Goal: Task Accomplishment & Management: Manage account settings

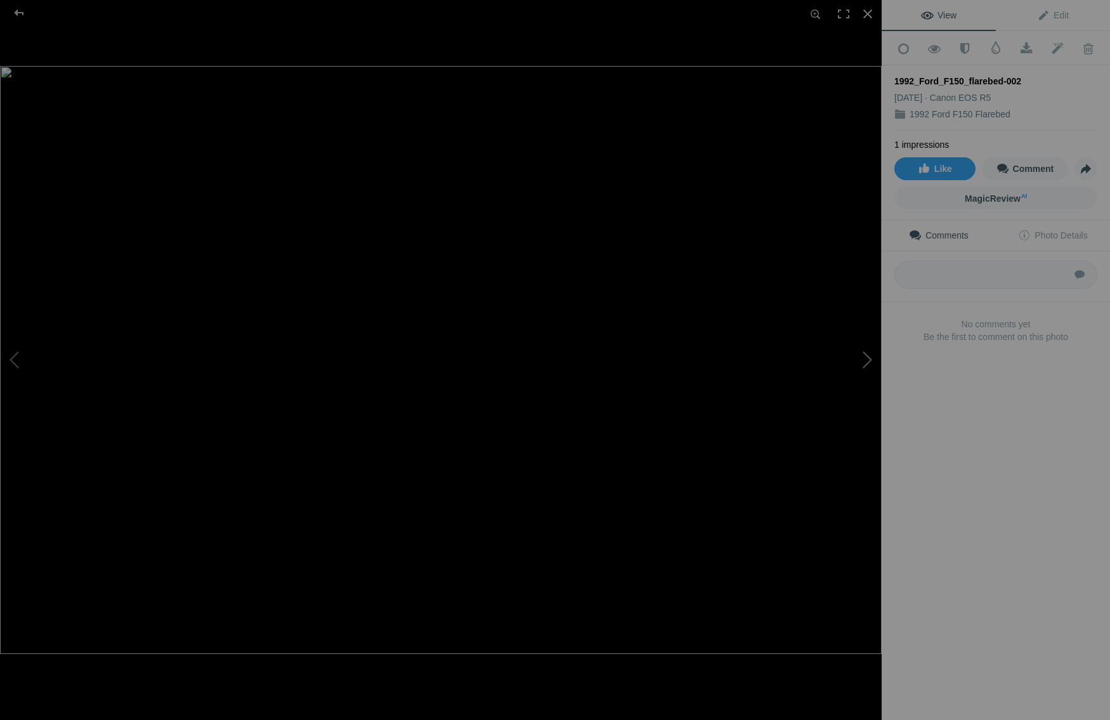
click at [868, 355] on button at bounding box center [833, 359] width 95 height 259
click at [22, 11] on div at bounding box center [19, 12] width 46 height 25
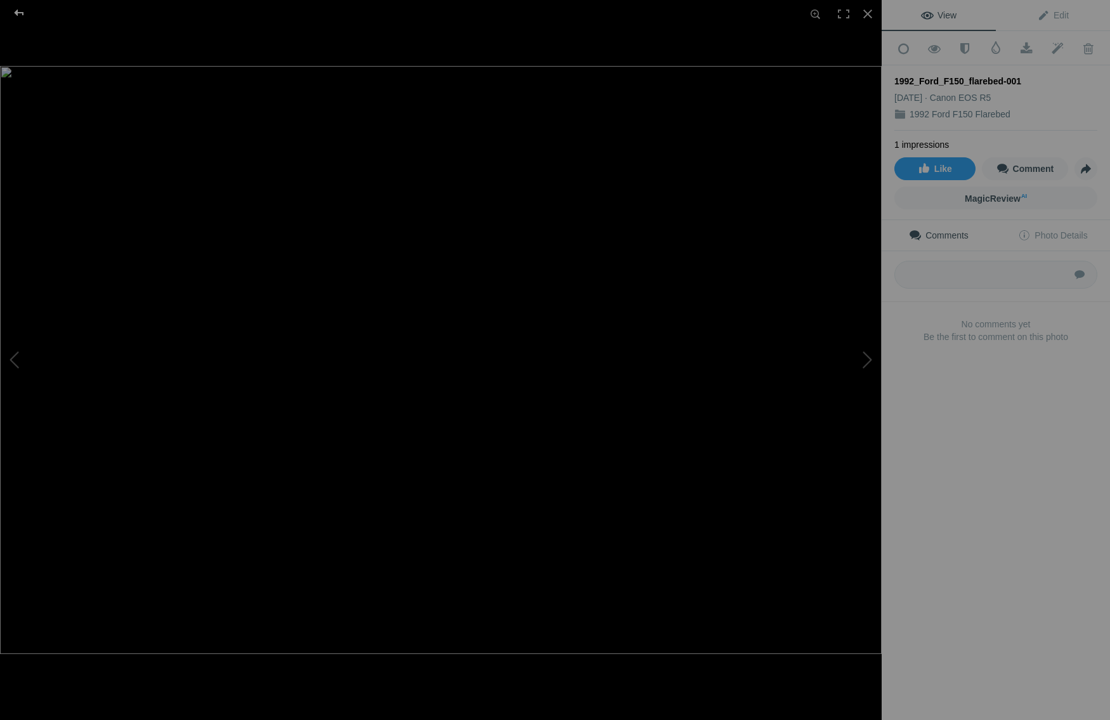
click at [22, 11] on div at bounding box center [19, 12] width 46 height 25
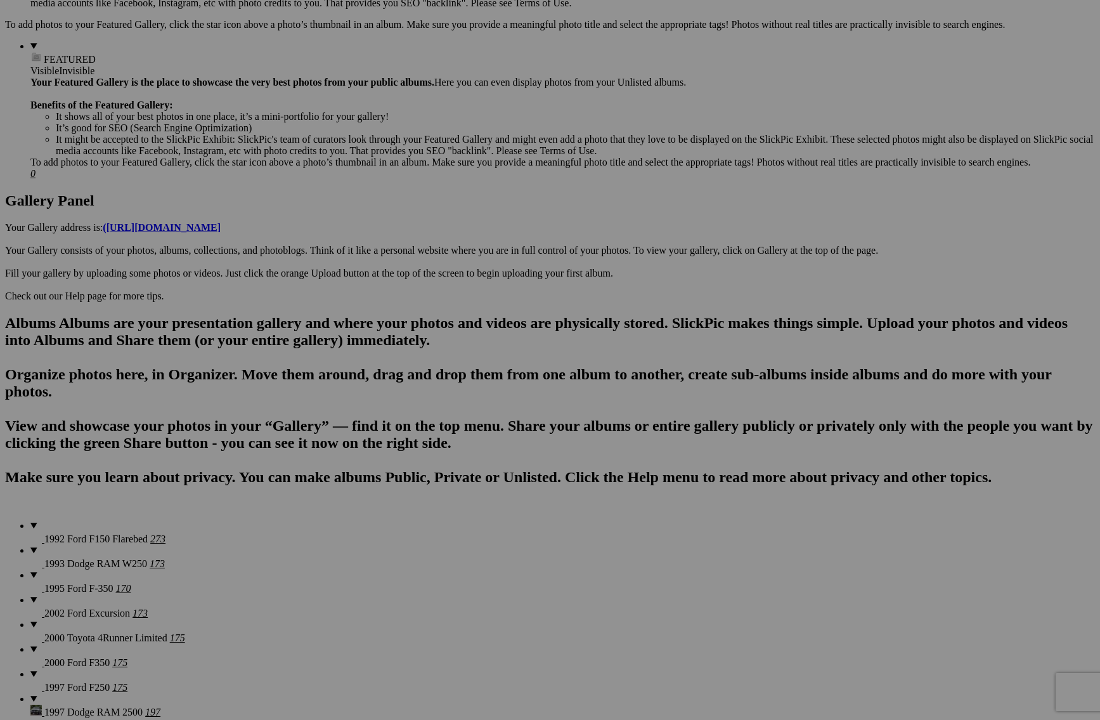
scroll to position [444, 0]
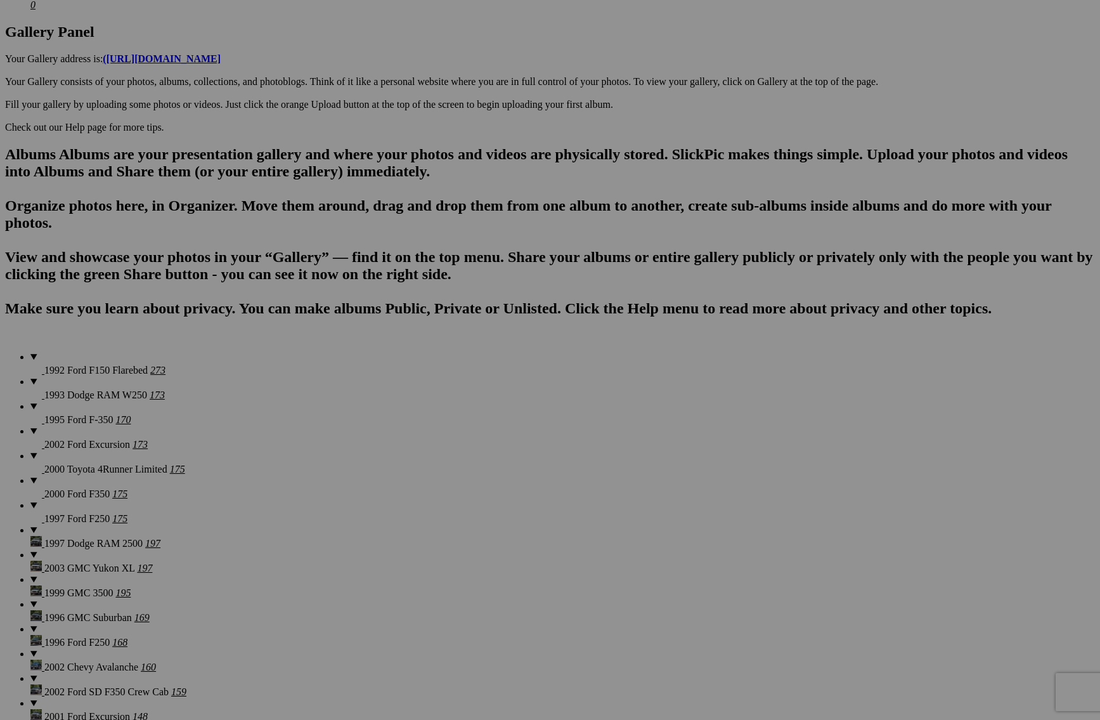
scroll to position [740, 0]
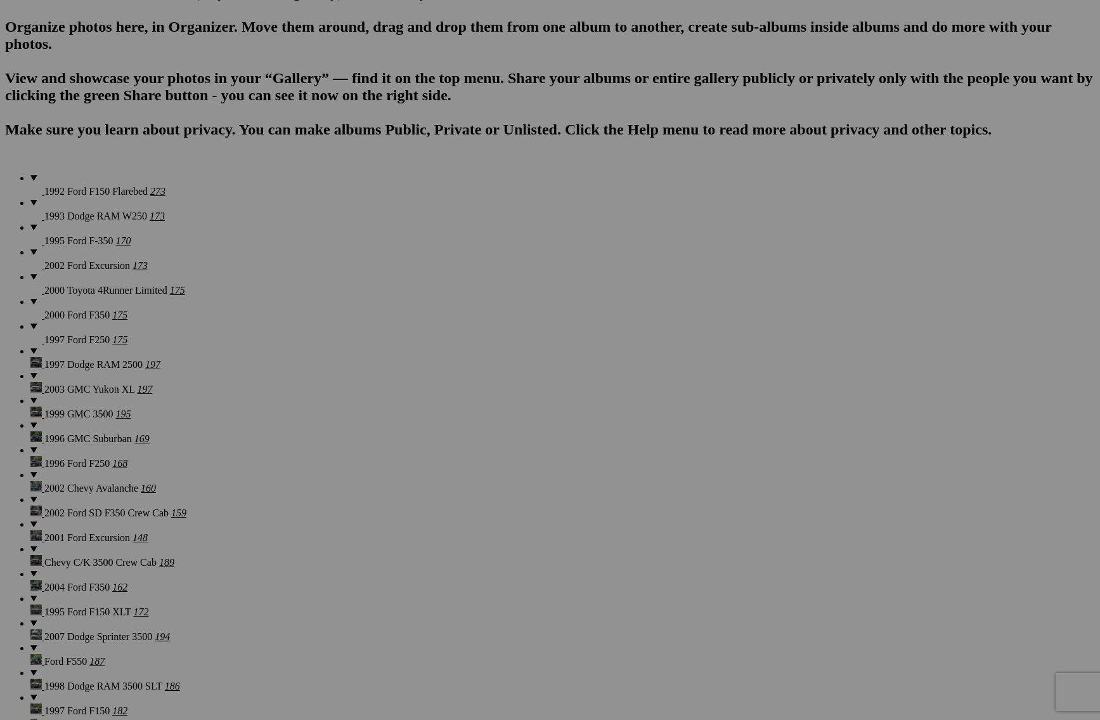
scroll to position [1036, 0]
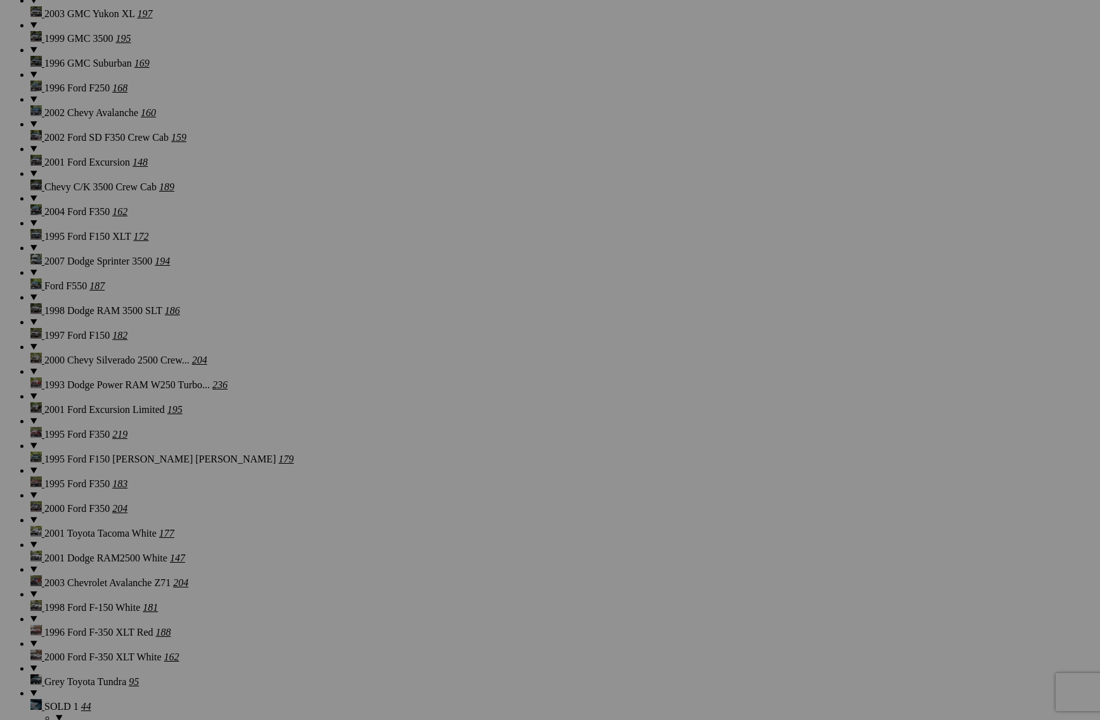
scroll to position [1332, 0]
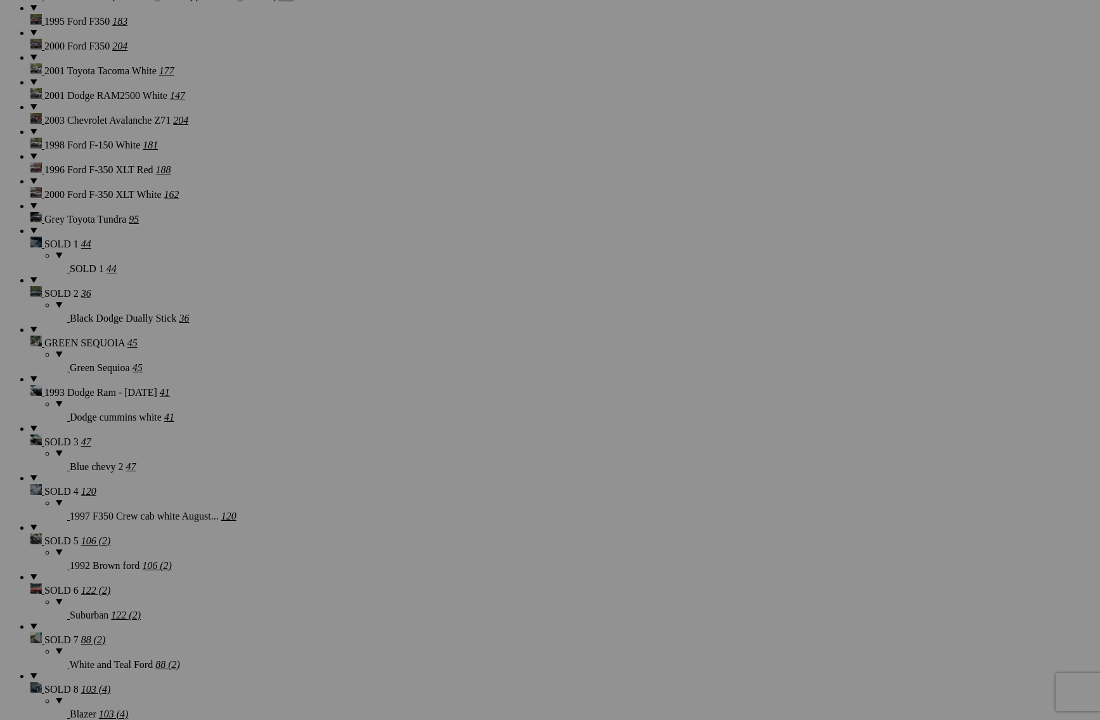
scroll to position [1776, 0]
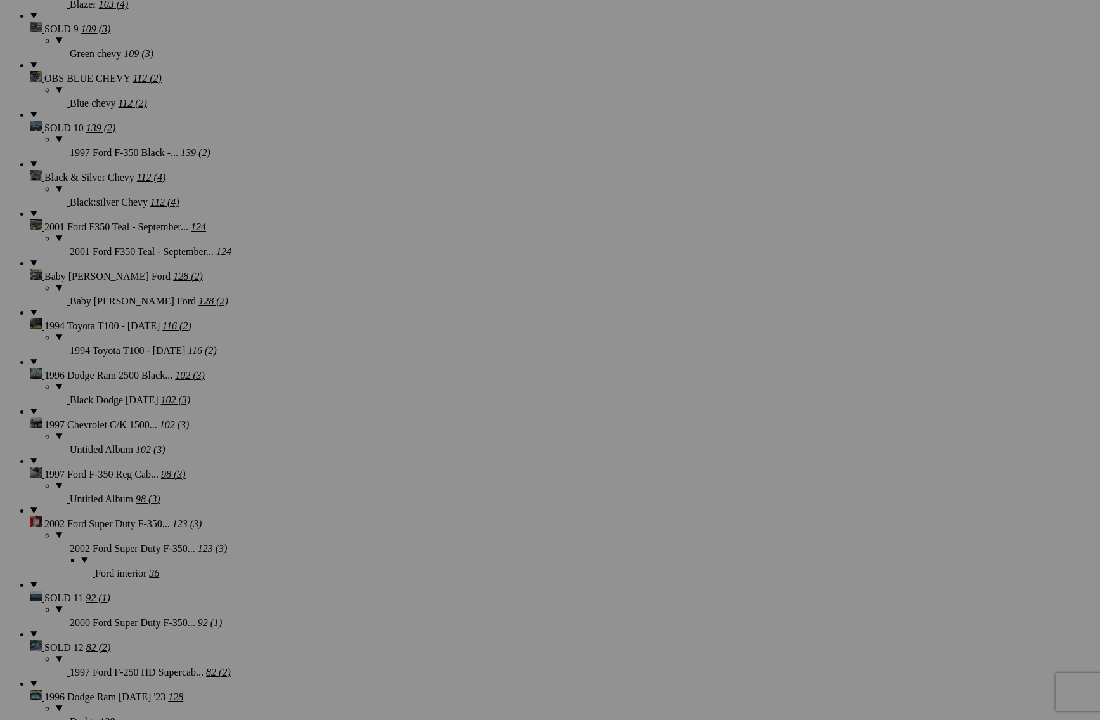
scroll to position [2516, 0]
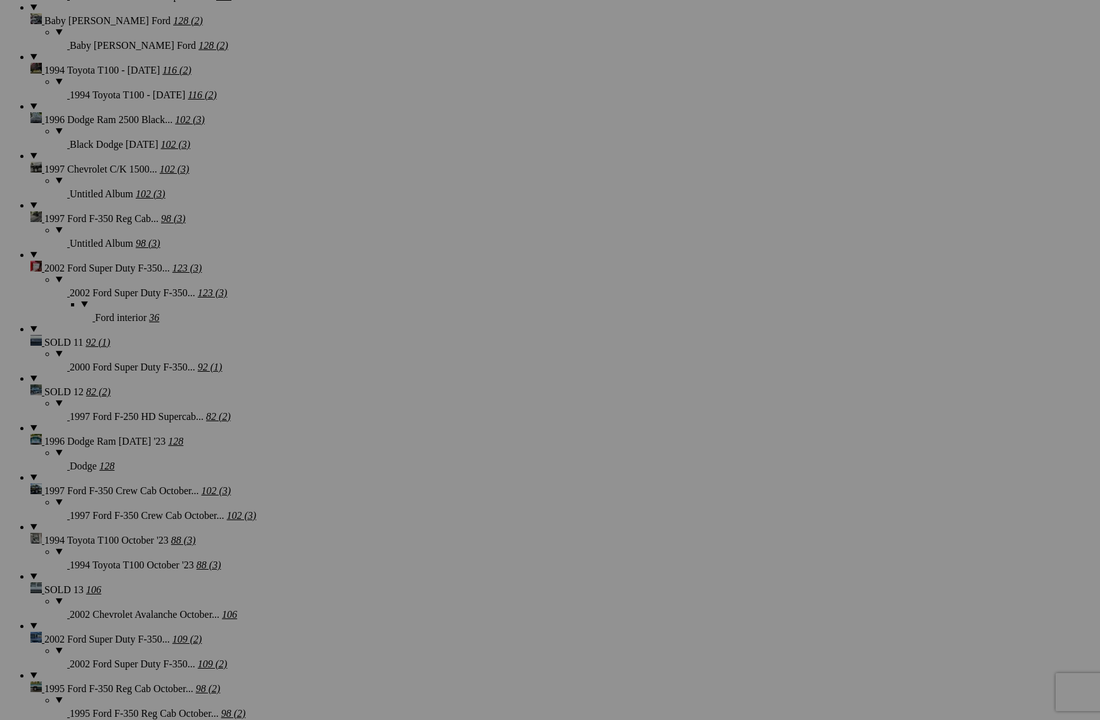
scroll to position [2663, 0]
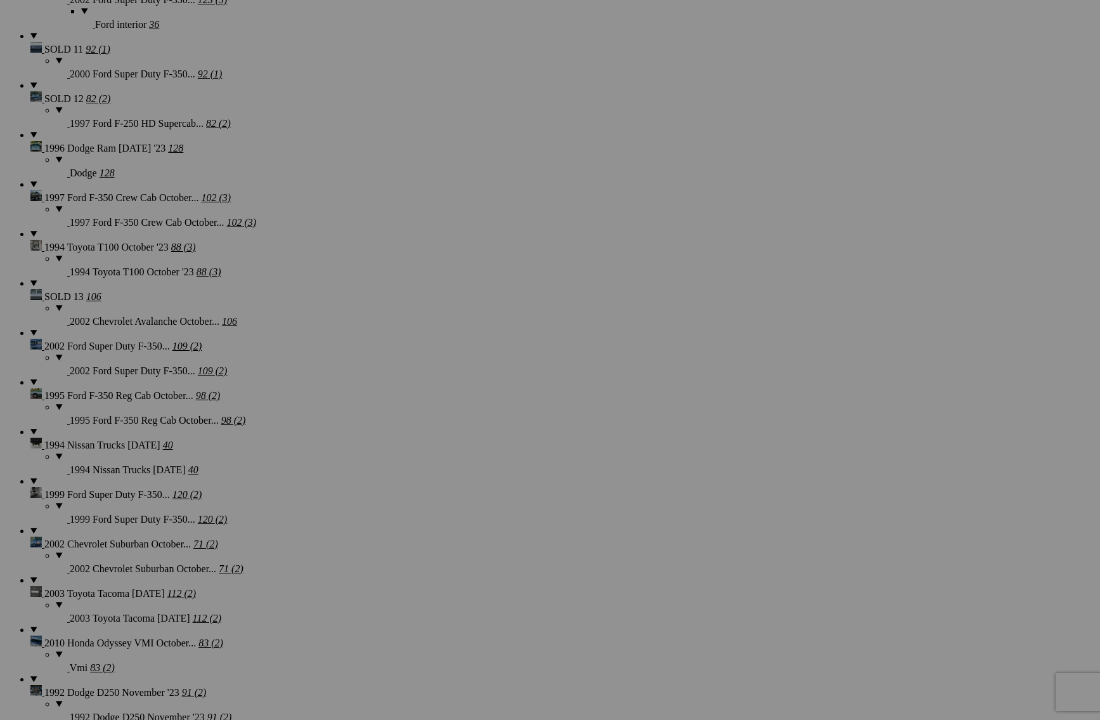
scroll to position [3107, 0]
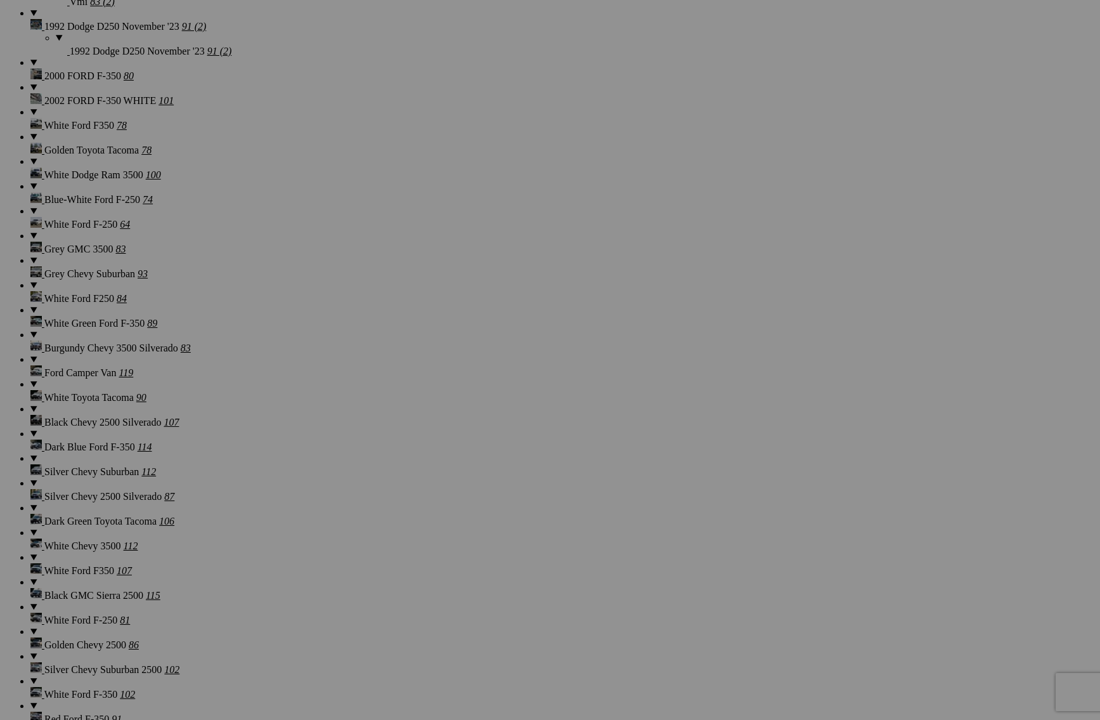
scroll to position [3699, 0]
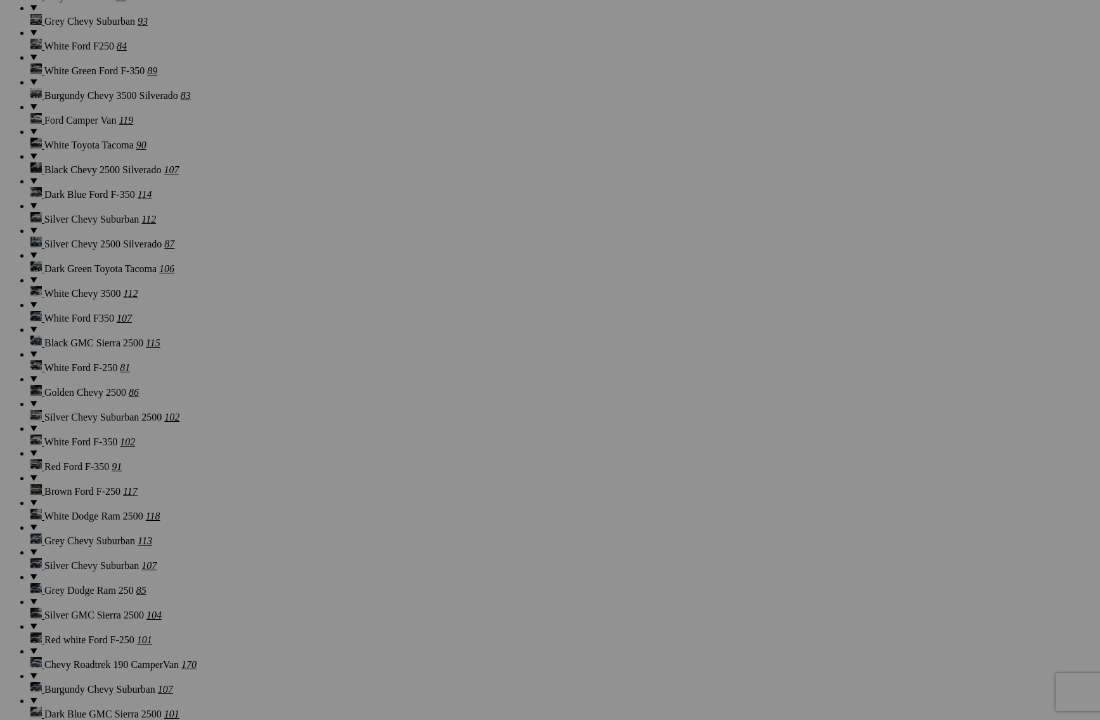
scroll to position [3847, 0]
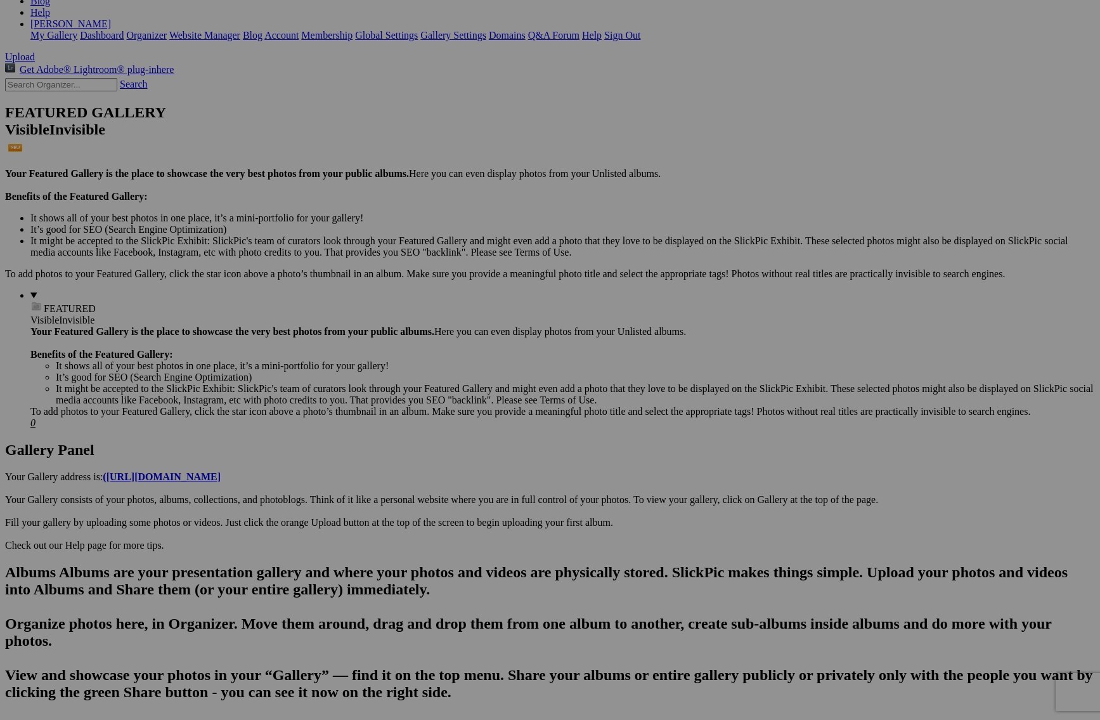
scroll to position [0, 0]
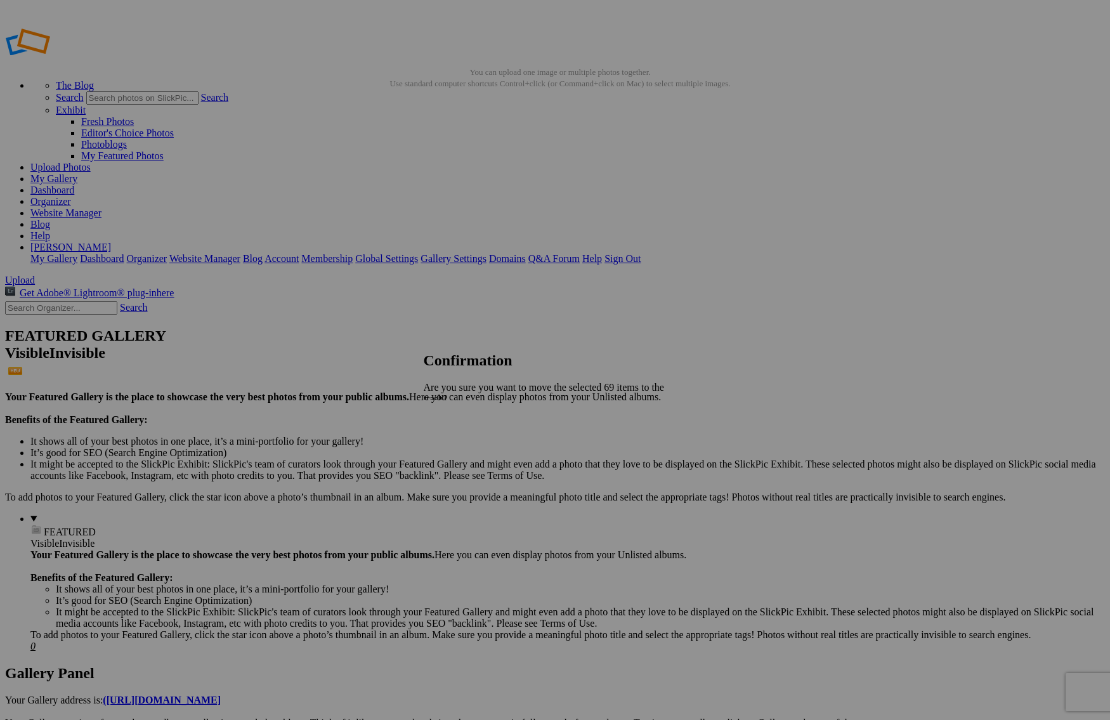
click at [466, 449] on span "Yes" at bounding box center [459, 454] width 15 height 11
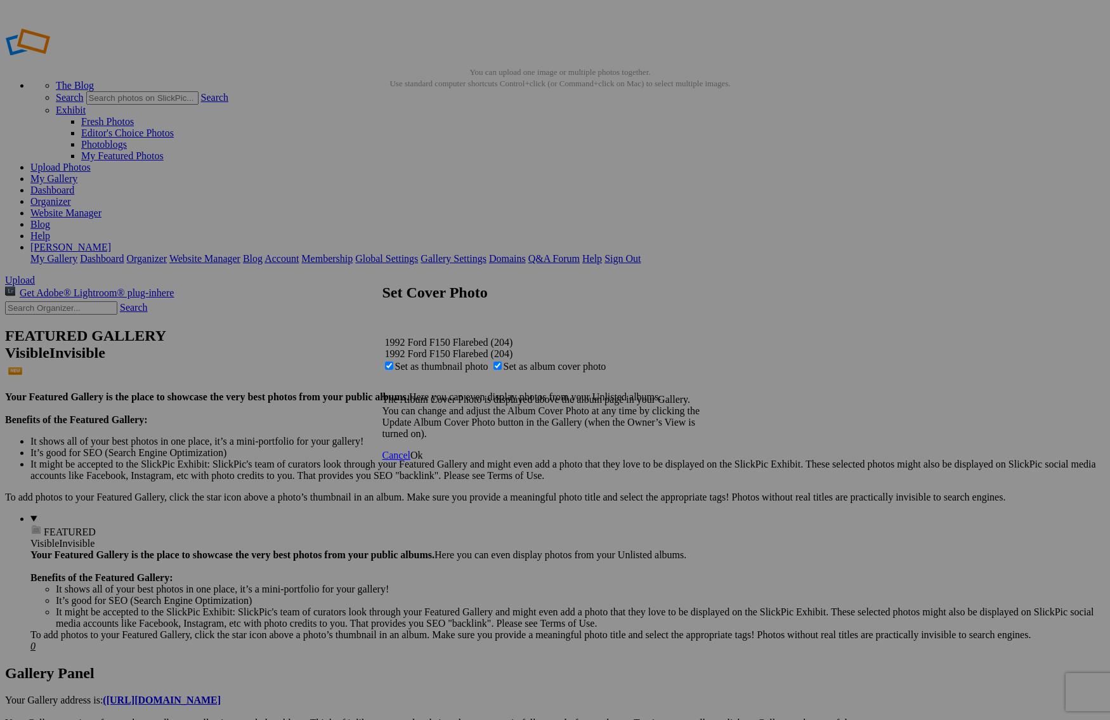
click at [423, 460] on span "Ok" at bounding box center [416, 455] width 13 height 11
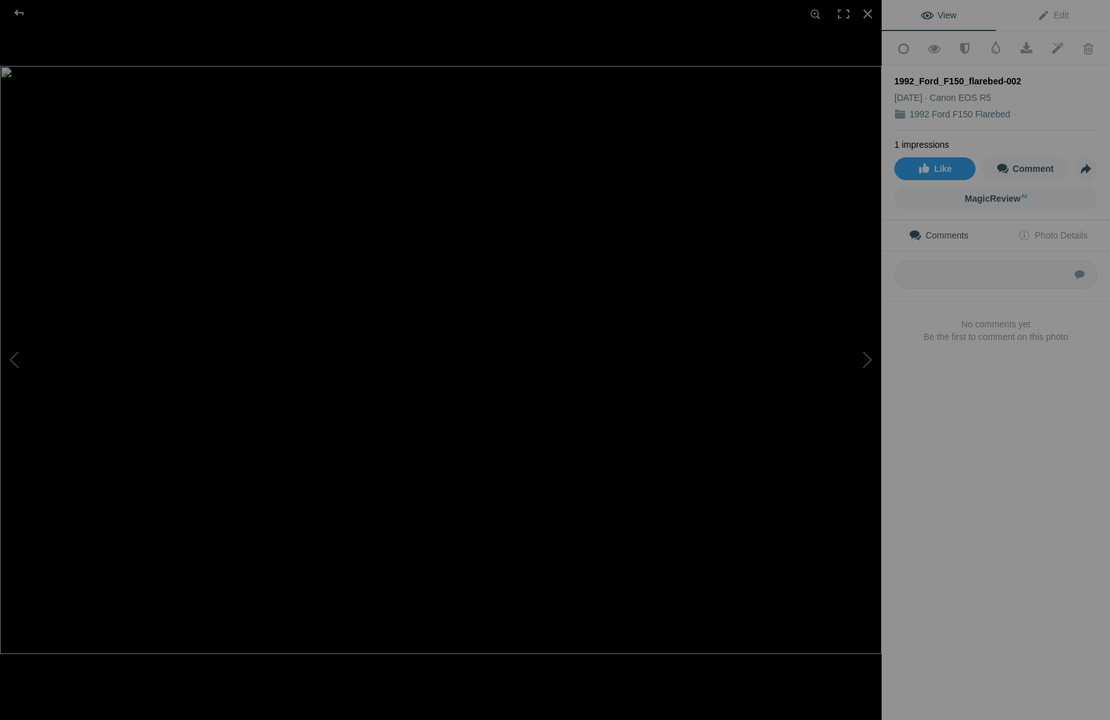
click at [459, 193] on img at bounding box center [440, 360] width 881 height 588
click at [691, 251] on img at bounding box center [423, 516] width 1709 height 1140
click at [866, 355] on button at bounding box center [833, 359] width 95 height 259
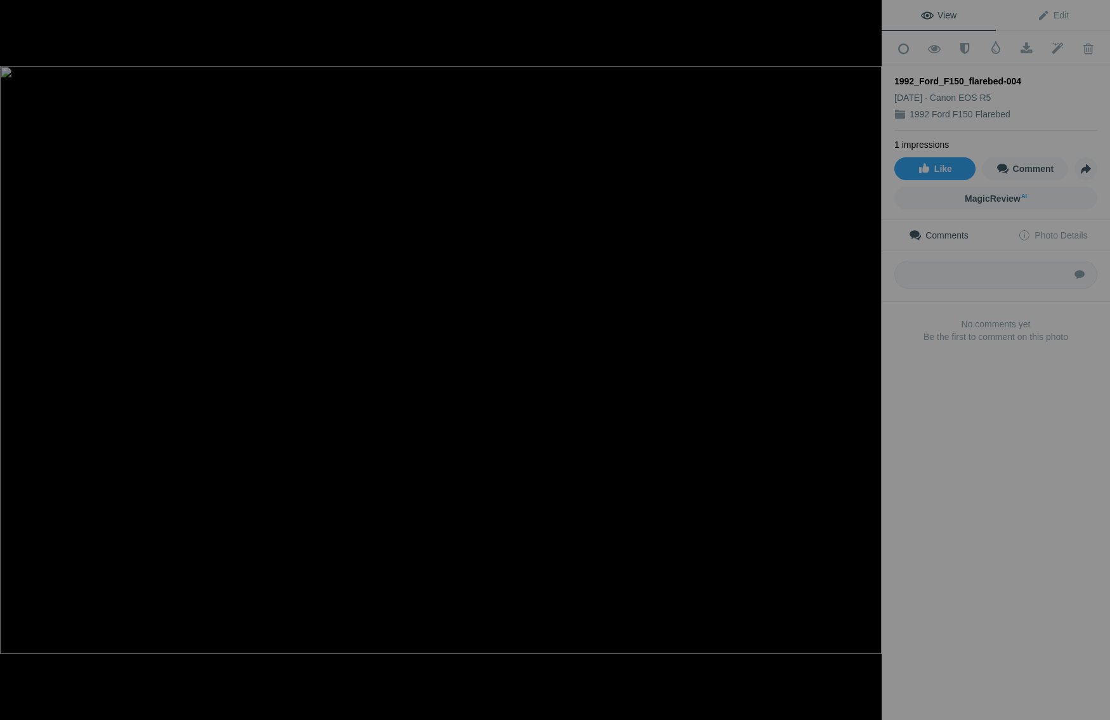
click at [866, 355] on button at bounding box center [833, 359] width 95 height 259
click at [18, 8] on div at bounding box center [19, 12] width 46 height 25
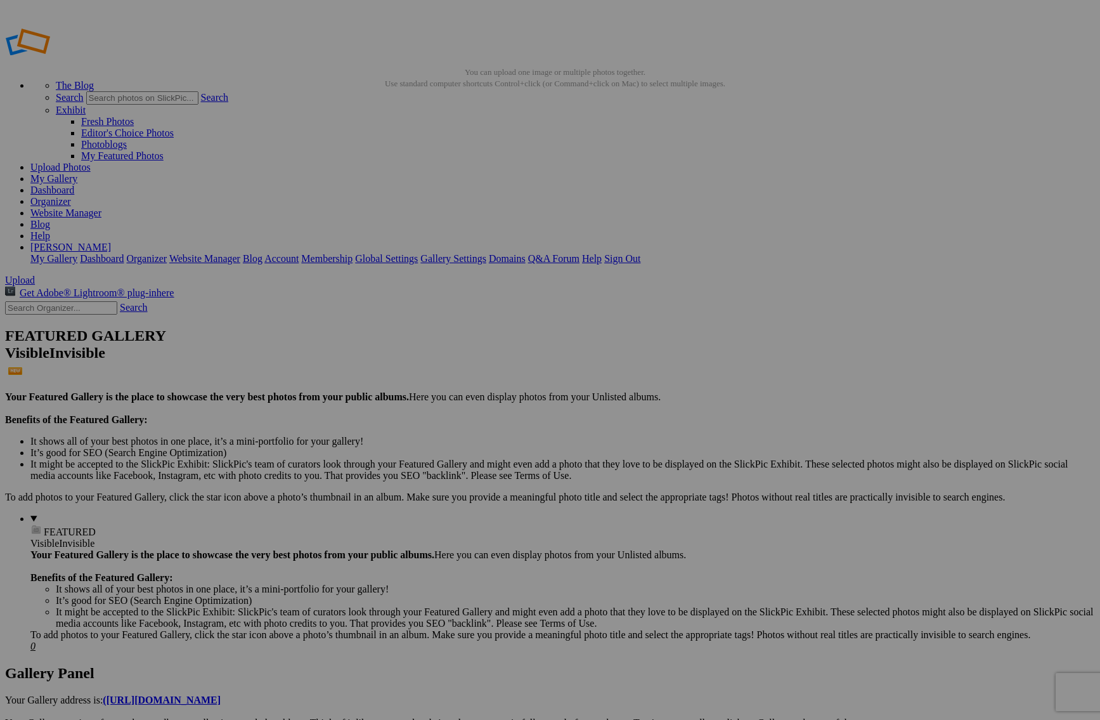
scroll to position [592, 0]
